Goal: Transaction & Acquisition: Obtain resource

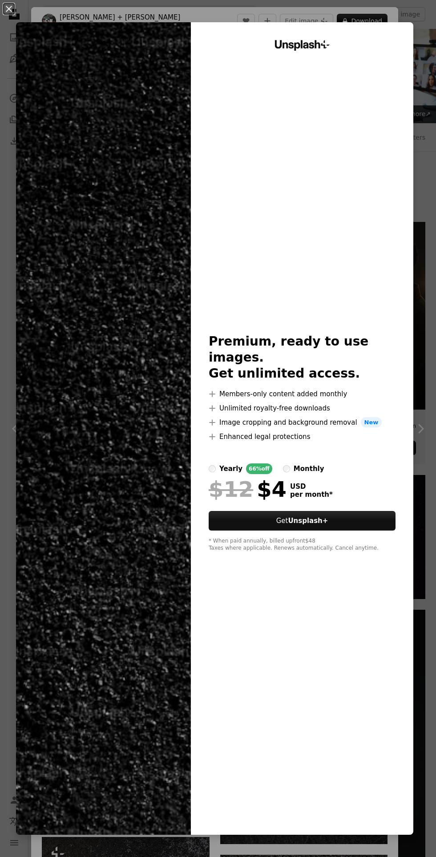
click at [141, 400] on img at bounding box center [103, 428] width 175 height 813
click at [143, 417] on img at bounding box center [103, 428] width 175 height 813
click at [165, 409] on img at bounding box center [103, 428] width 175 height 813
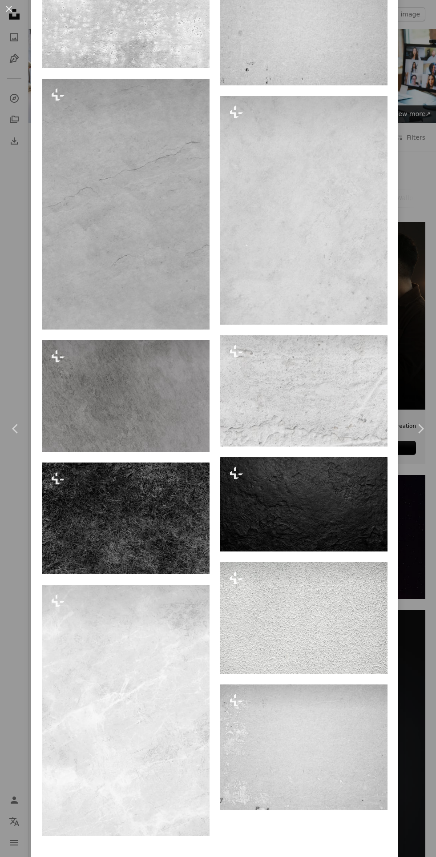
scroll to position [1354, 0]
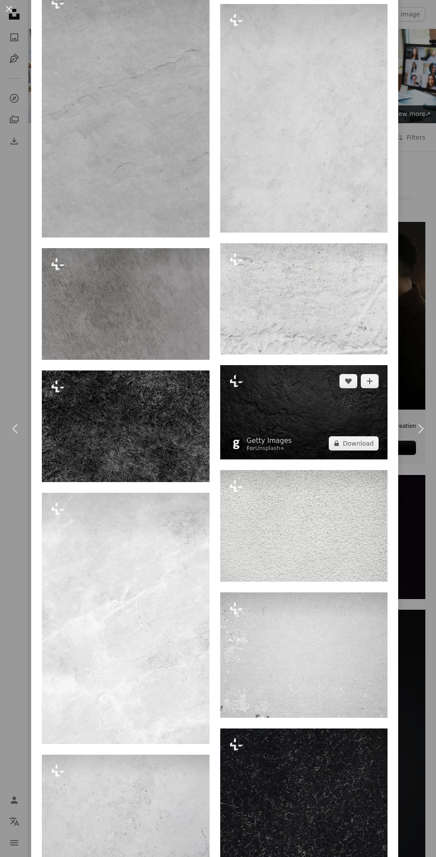
click at [300, 444] on img at bounding box center [304, 412] width 168 height 94
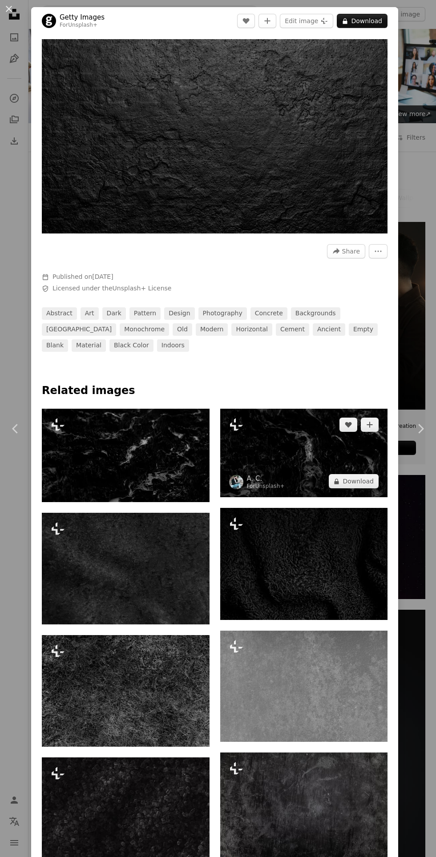
click at [358, 481] on button "A lock Download" at bounding box center [354, 481] width 50 height 14
